Goal: Information Seeking & Learning: Learn about a topic

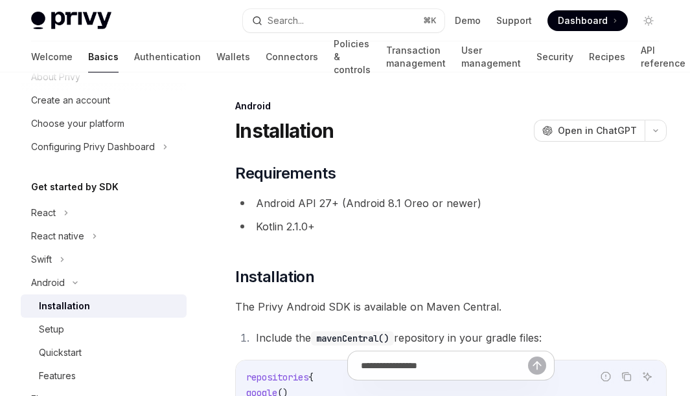
scroll to position [93, 0]
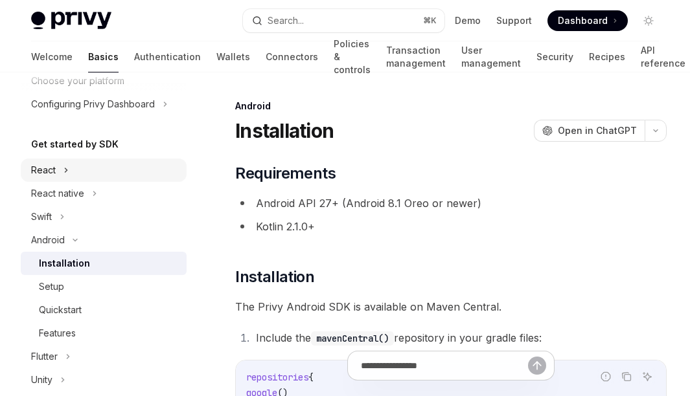
click at [60, 168] on div "React" at bounding box center [104, 170] width 166 height 23
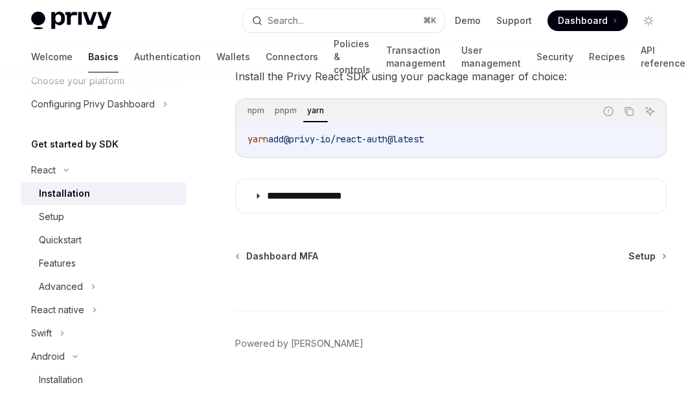
scroll to position [238, 0]
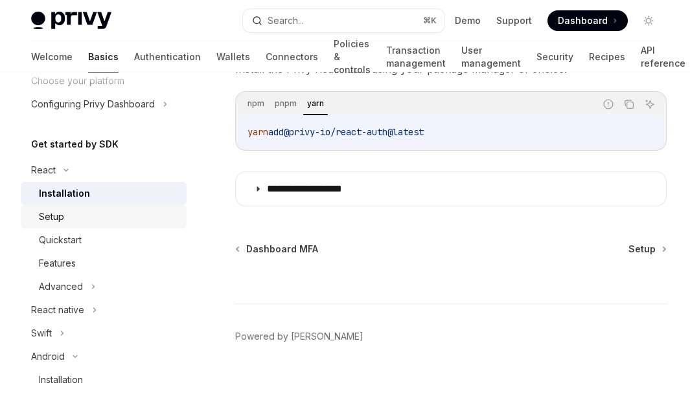
click at [76, 216] on div "Setup" at bounding box center [109, 217] width 140 height 16
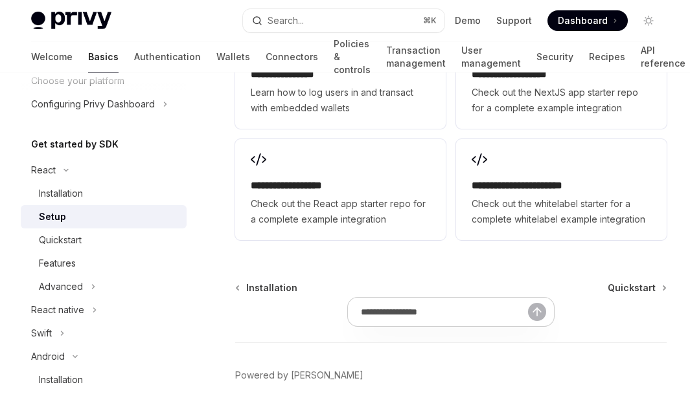
scroll to position [1891, 0]
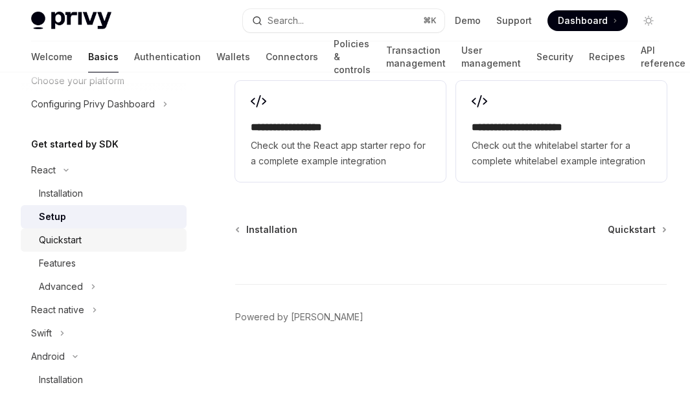
click at [82, 235] on div "Quickstart" at bounding box center [60, 240] width 43 height 16
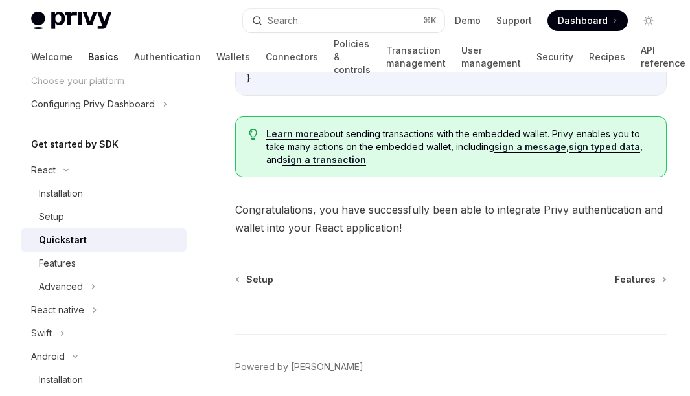
scroll to position [1463, 0]
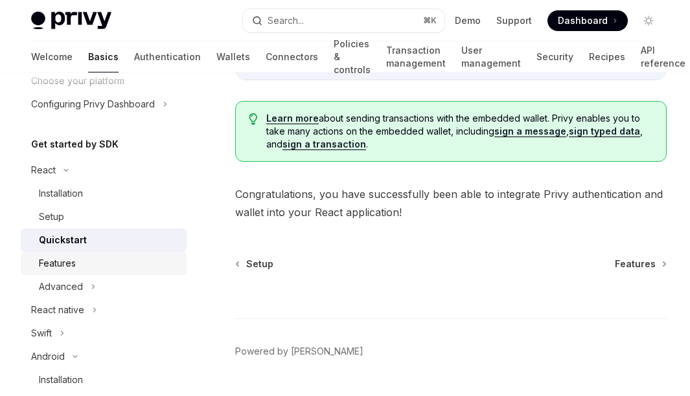
click at [90, 261] on div "Features" at bounding box center [109, 264] width 140 height 16
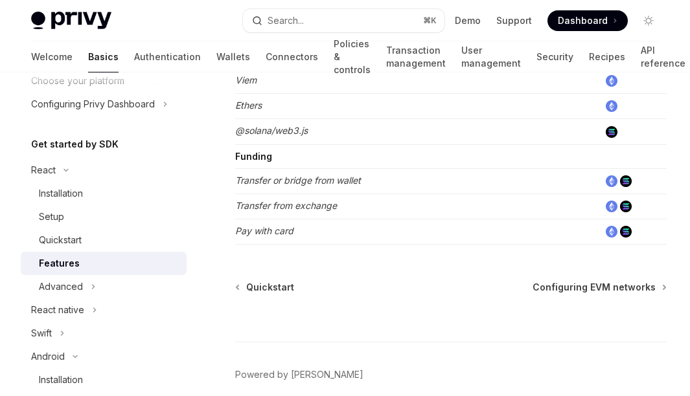
scroll to position [998, 0]
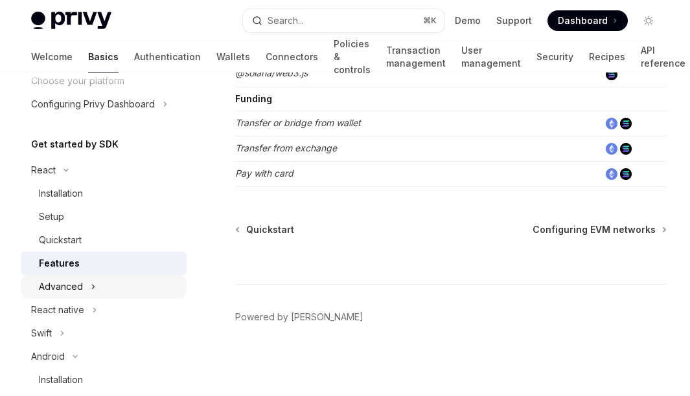
click at [81, 284] on div "Advanced" at bounding box center [61, 287] width 44 height 16
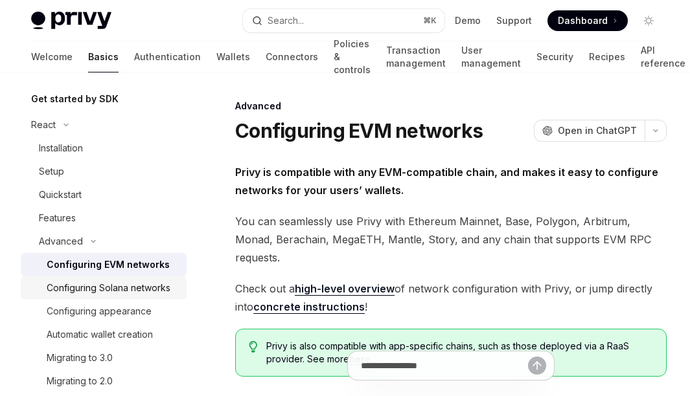
scroll to position [176, 0]
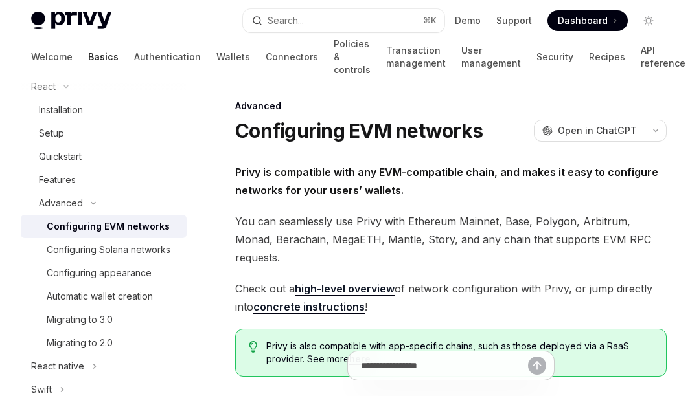
type textarea "*"
